Goal: Task Accomplishment & Management: Complete application form

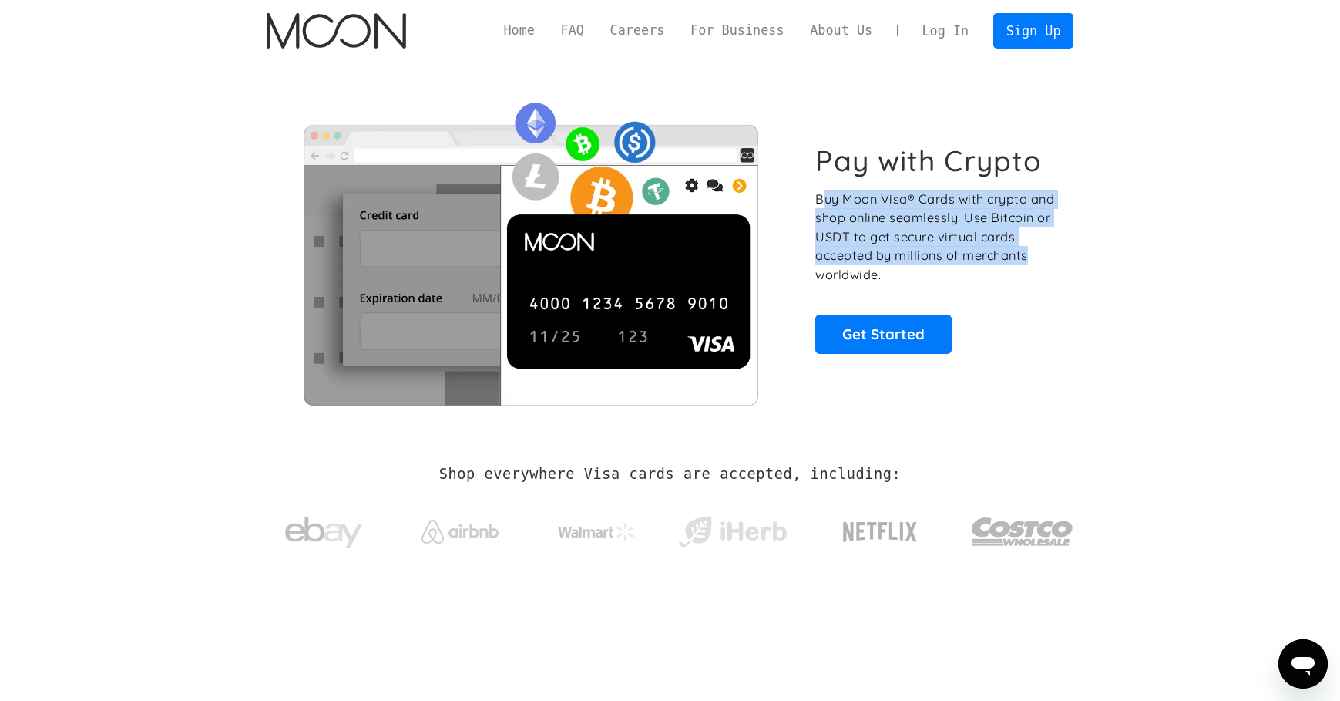
drag, startPoint x: 830, startPoint y: 200, endPoint x: 1034, endPoint y: 249, distance: 209.9
click at [1034, 249] on p "Buy Moon Visa® Cards with crypto and shop online seamlessly! Use Bitcoin or USD…" at bounding box center [935, 237] width 241 height 95
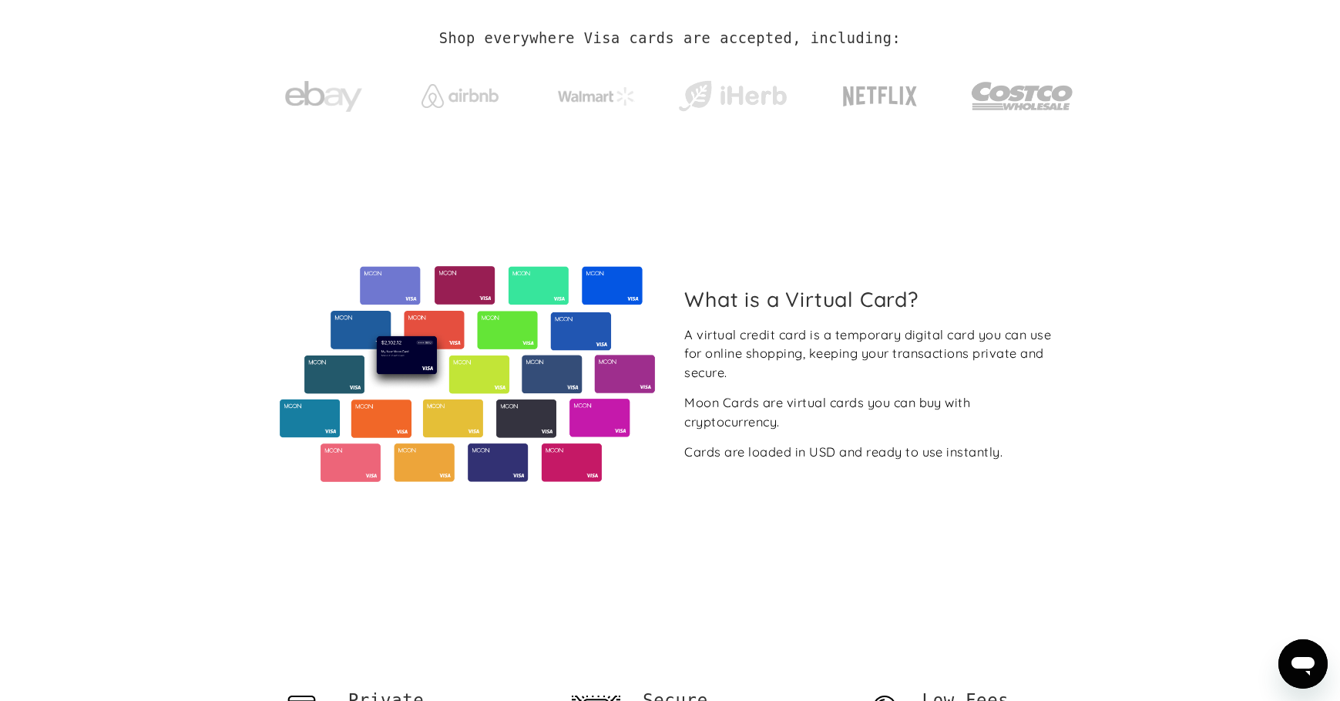
scroll to position [436, 0]
drag, startPoint x: 747, startPoint y: 330, endPoint x: 815, endPoint y: 333, distance: 68.7
click at [815, 333] on div "A virtual credit card is a temporary digital card you can use for online shoppi…" at bounding box center [872, 352] width 377 height 57
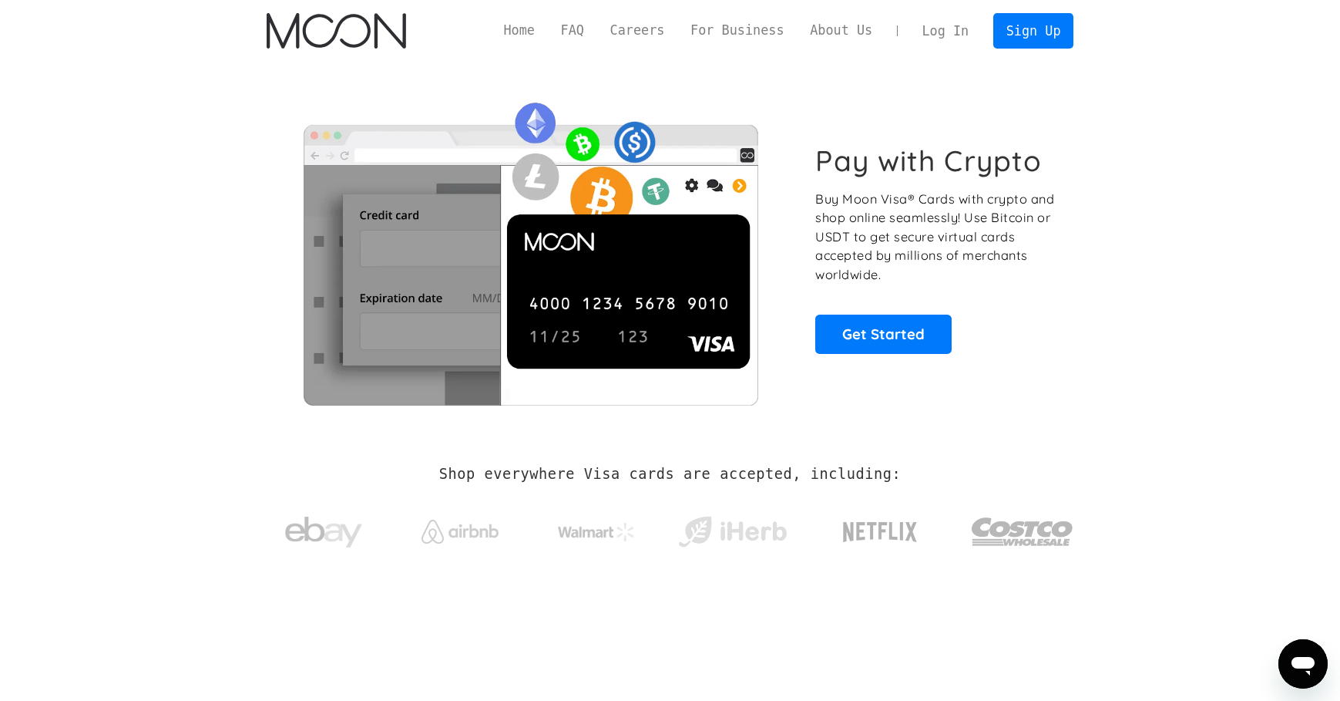
scroll to position [0, 0]
click at [719, 32] on link "For Business" at bounding box center [737, 30] width 119 height 19
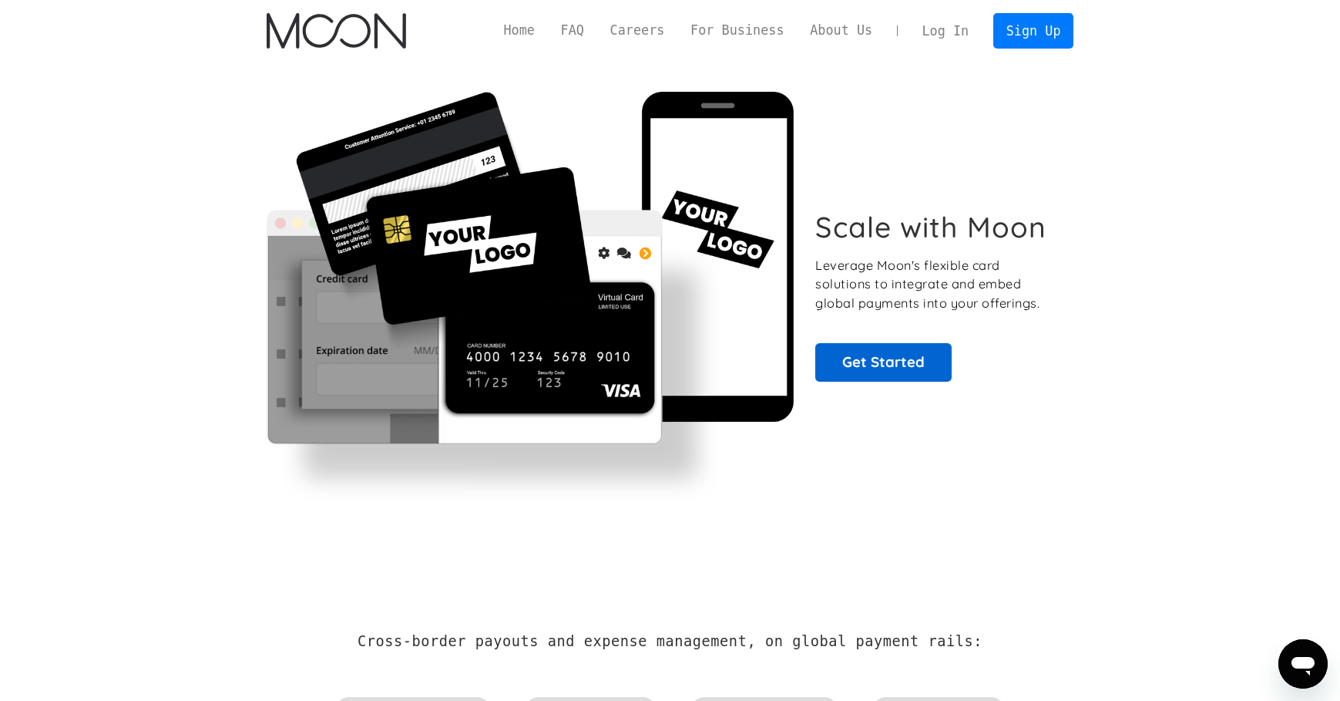
click at [890, 355] on link "Get Started" at bounding box center [883, 362] width 136 height 39
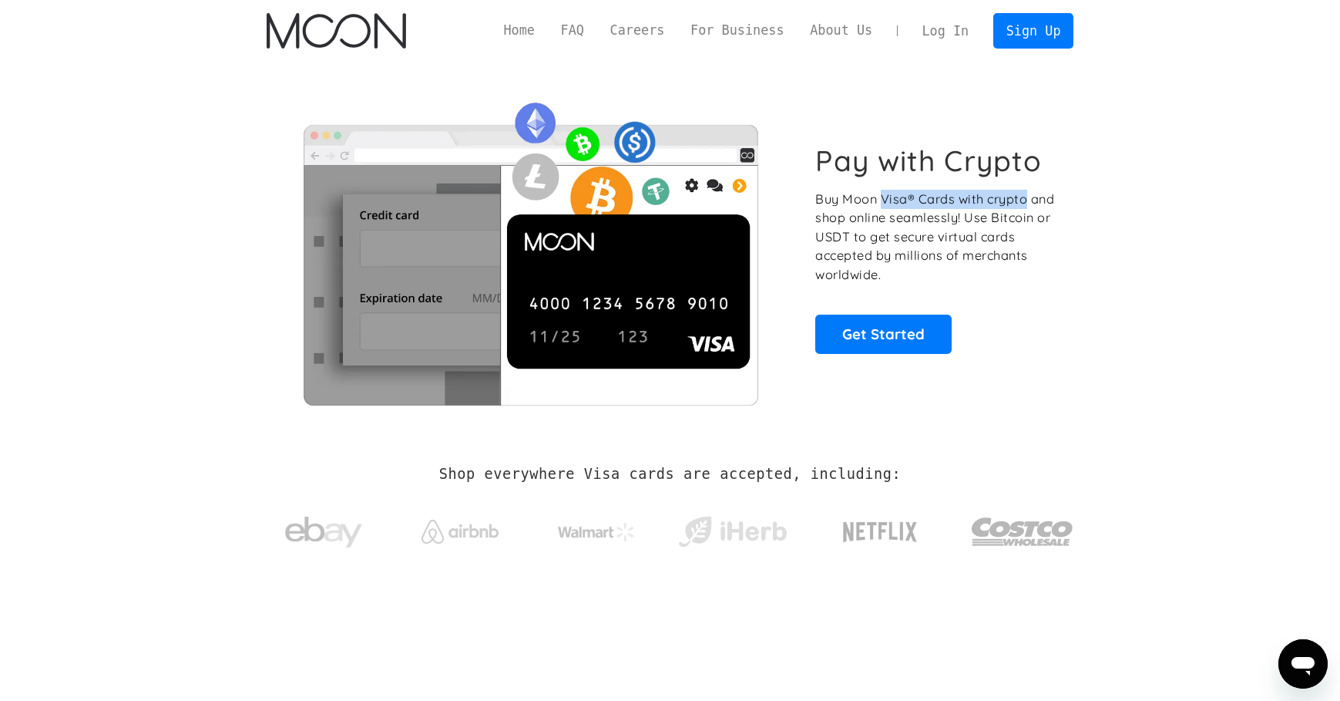
drag, startPoint x: 885, startPoint y: 200, endPoint x: 1022, endPoint y: 192, distance: 137.4
click at [1024, 192] on p "Buy Moon Visa® Cards with crypto and shop online seamlessly! Use Bitcoin or USD…" at bounding box center [935, 237] width 241 height 95
copy p "Visa® Cards with crypto"
